Goal: Use online tool/utility: Utilize a website feature to perform a specific function

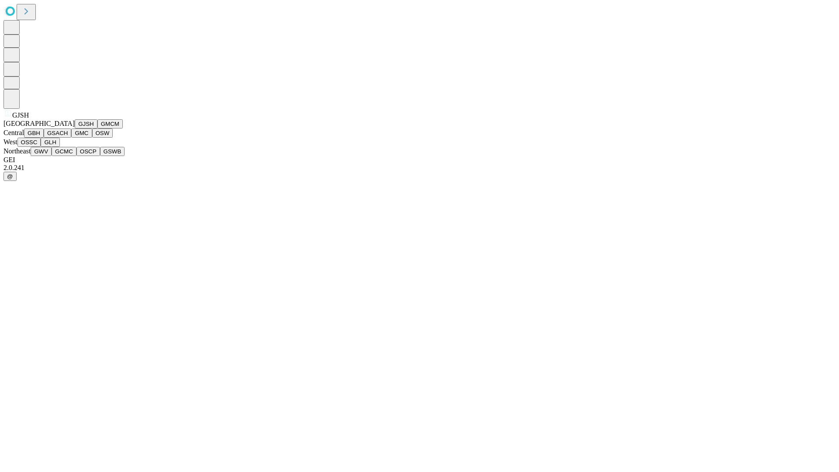
click at [75, 128] on button "GJSH" at bounding box center [86, 123] width 23 height 9
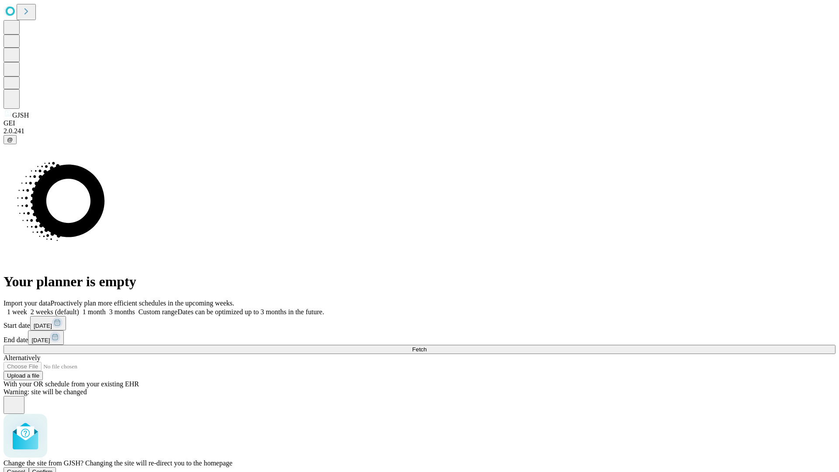
click at [53, 468] on span "Confirm" at bounding box center [42, 471] width 21 height 7
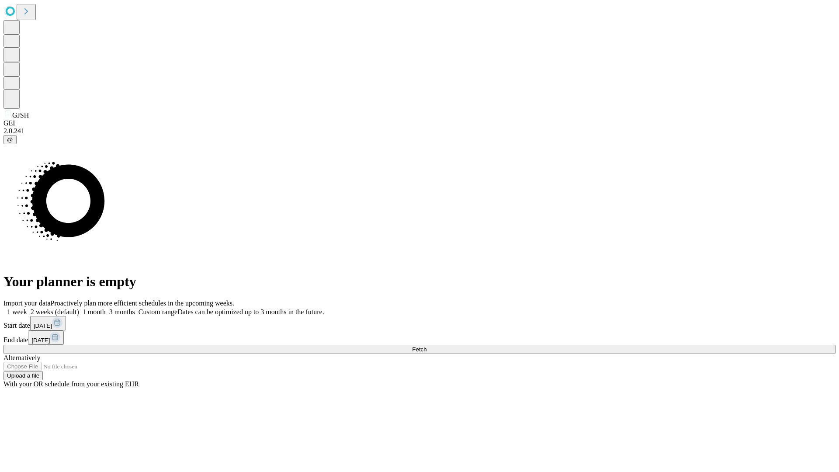
click at [106, 308] on label "1 month" at bounding box center [92, 311] width 27 height 7
click at [427, 346] on span "Fetch" at bounding box center [419, 349] width 14 height 7
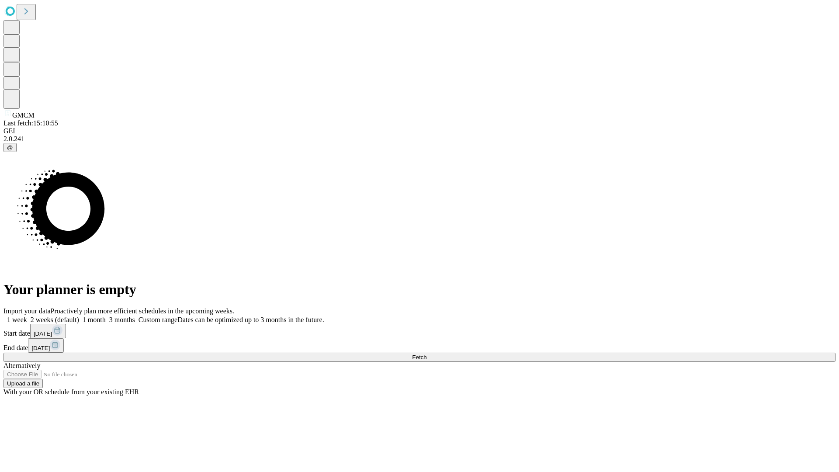
click at [106, 316] on label "1 month" at bounding box center [92, 319] width 27 height 7
click at [427, 354] on span "Fetch" at bounding box center [419, 357] width 14 height 7
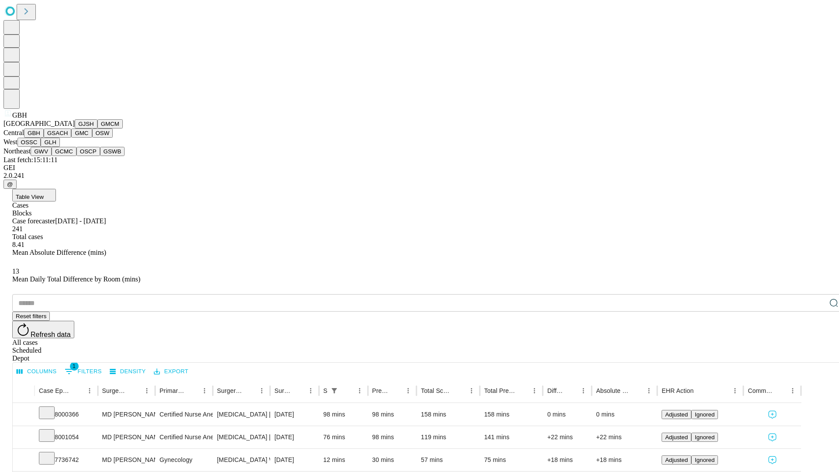
click at [68, 138] on button "GSACH" at bounding box center [58, 132] width 28 height 9
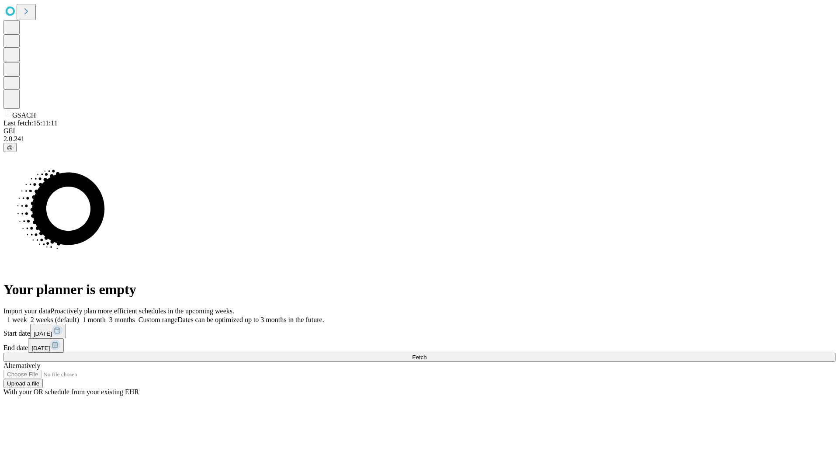
click at [106, 316] on label "1 month" at bounding box center [92, 319] width 27 height 7
click at [427, 354] on span "Fetch" at bounding box center [419, 357] width 14 height 7
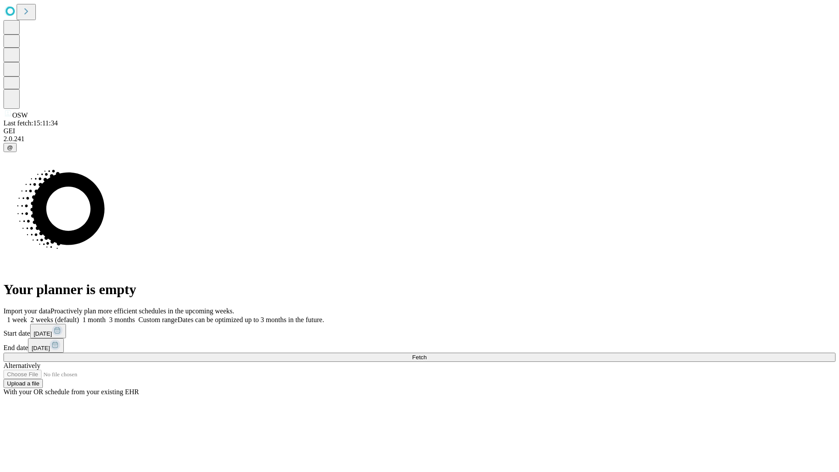
click at [106, 316] on label "1 month" at bounding box center [92, 319] width 27 height 7
click at [427, 354] on span "Fetch" at bounding box center [419, 357] width 14 height 7
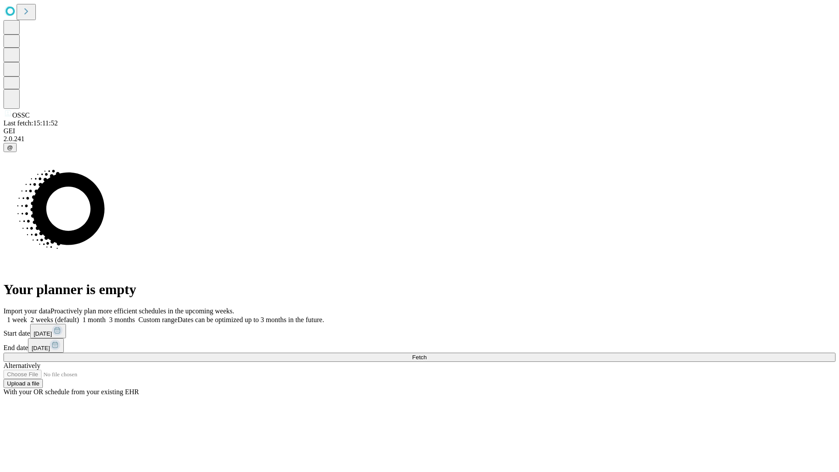
click at [427, 354] on span "Fetch" at bounding box center [419, 357] width 14 height 7
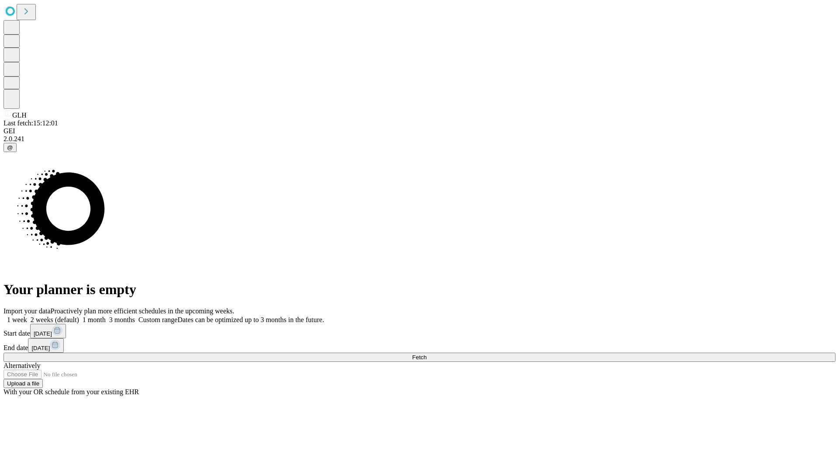
click at [106, 316] on label "1 month" at bounding box center [92, 319] width 27 height 7
click at [427, 354] on span "Fetch" at bounding box center [419, 357] width 14 height 7
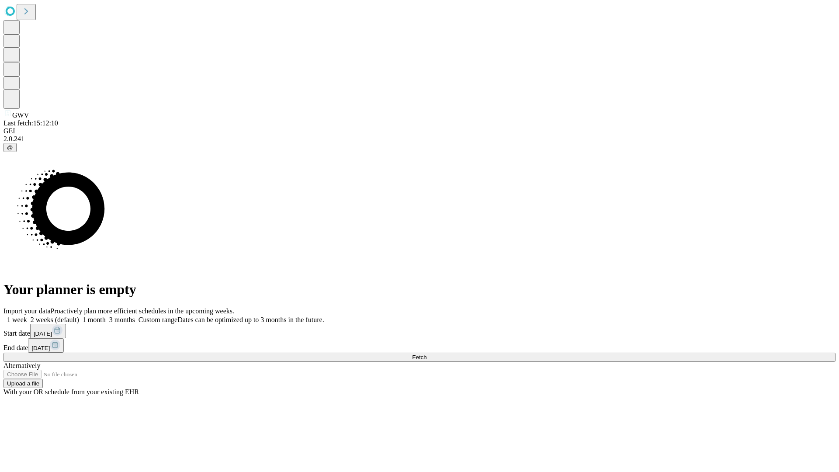
click at [106, 316] on label "1 month" at bounding box center [92, 319] width 27 height 7
click at [427, 354] on span "Fetch" at bounding box center [419, 357] width 14 height 7
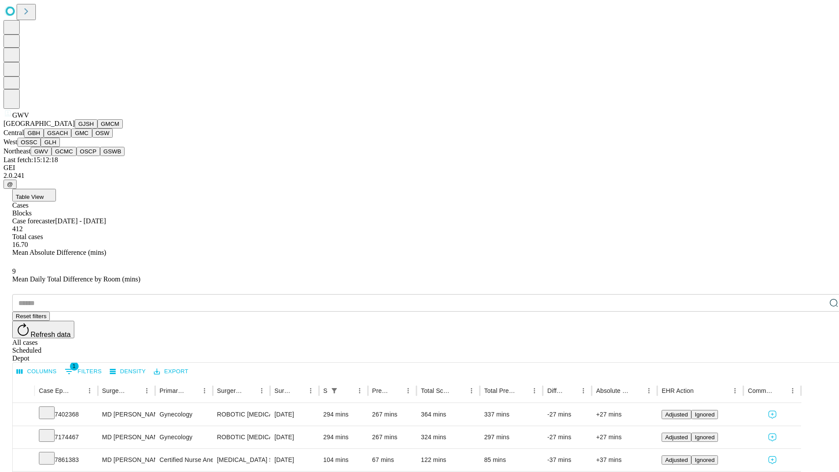
click at [68, 156] on button "GCMC" at bounding box center [64, 151] width 25 height 9
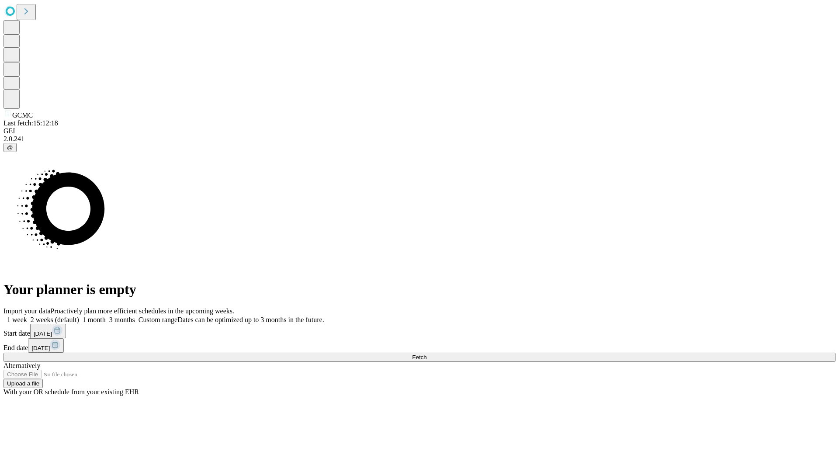
click at [106, 316] on label "1 month" at bounding box center [92, 319] width 27 height 7
click at [427, 354] on span "Fetch" at bounding box center [419, 357] width 14 height 7
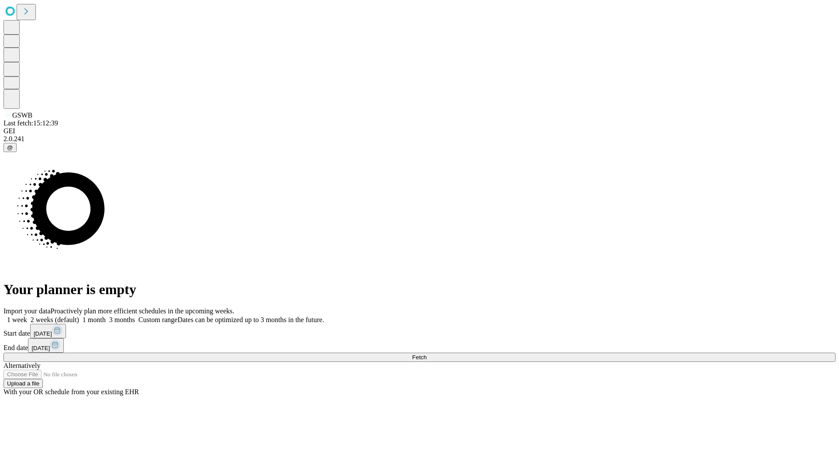
click at [106, 316] on label "1 month" at bounding box center [92, 319] width 27 height 7
click at [427, 354] on span "Fetch" at bounding box center [419, 357] width 14 height 7
